Goal: Transaction & Acquisition: Purchase product/service

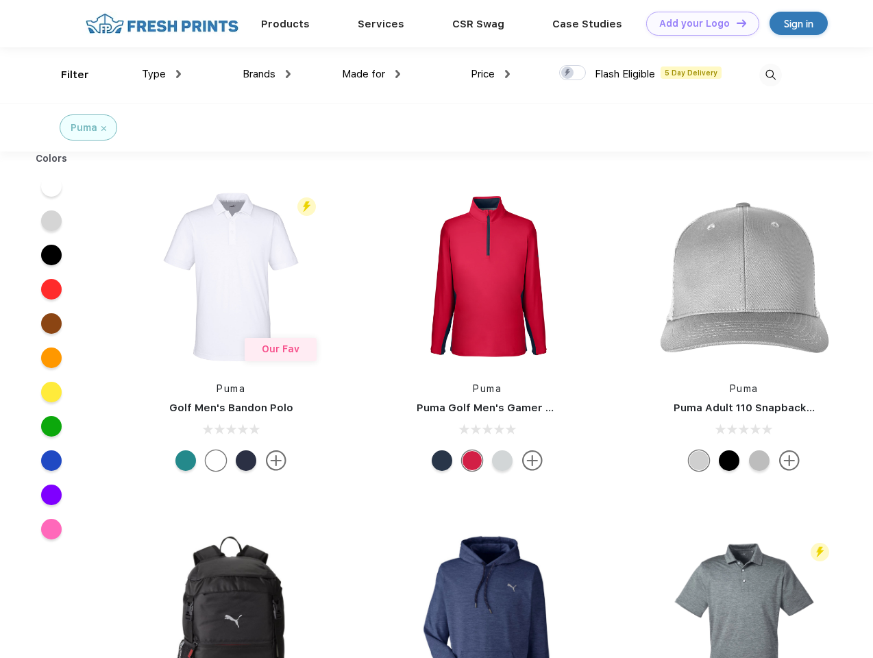
click at [697, 23] on link "Add your Logo Design Tool" at bounding box center [702, 24] width 113 height 24
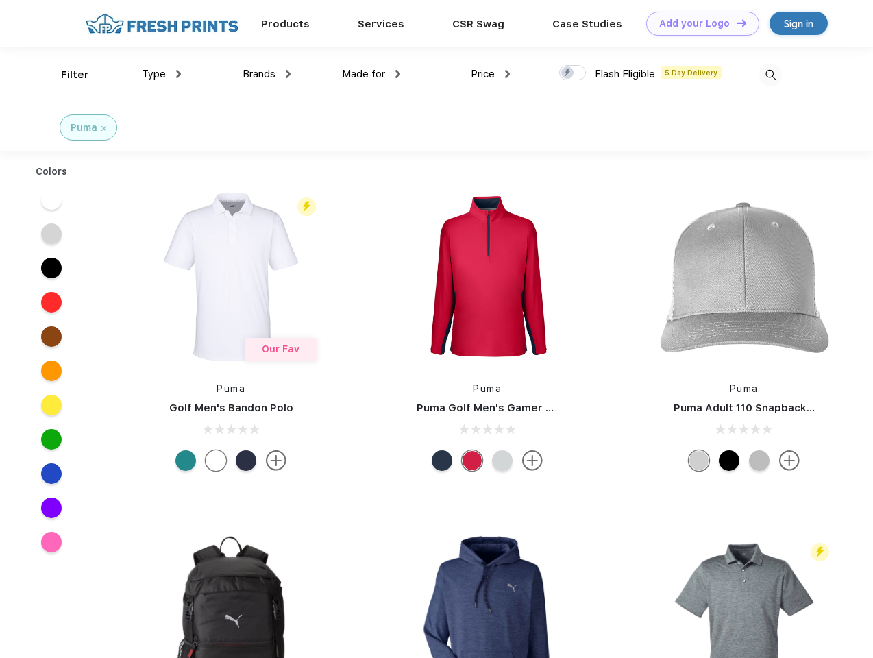
click at [0, 0] on div "Design Tool" at bounding box center [0, 0] width 0 height 0
click at [735, 23] on link "Add your Logo Design Tool" at bounding box center [702, 24] width 113 height 24
click at [66, 75] on div "Filter" at bounding box center [75, 75] width 28 height 16
click at [162, 74] on span "Type" at bounding box center [154, 74] width 24 height 12
click at [266, 74] on span "Brands" at bounding box center [259, 74] width 33 height 12
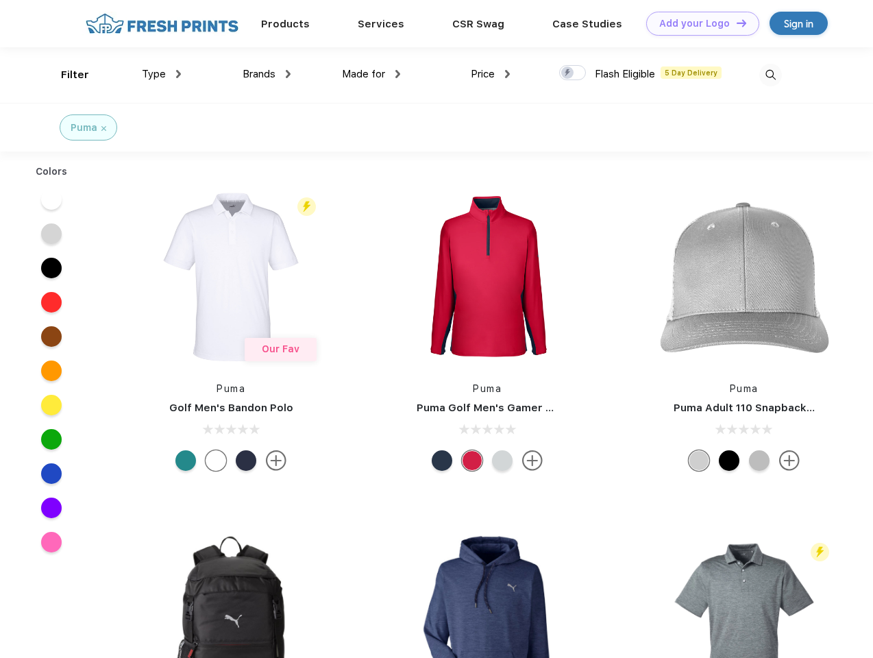
click at [371, 74] on span "Made for" at bounding box center [363, 74] width 43 height 12
click at [491, 74] on span "Price" at bounding box center [483, 74] width 24 height 12
click at [573, 73] on div at bounding box center [572, 72] width 27 height 15
click at [568, 73] on input "checkbox" at bounding box center [563, 68] width 9 height 9
click at [770, 75] on img at bounding box center [770, 75] width 23 height 23
